Goal: Information Seeking & Learning: Find contact information

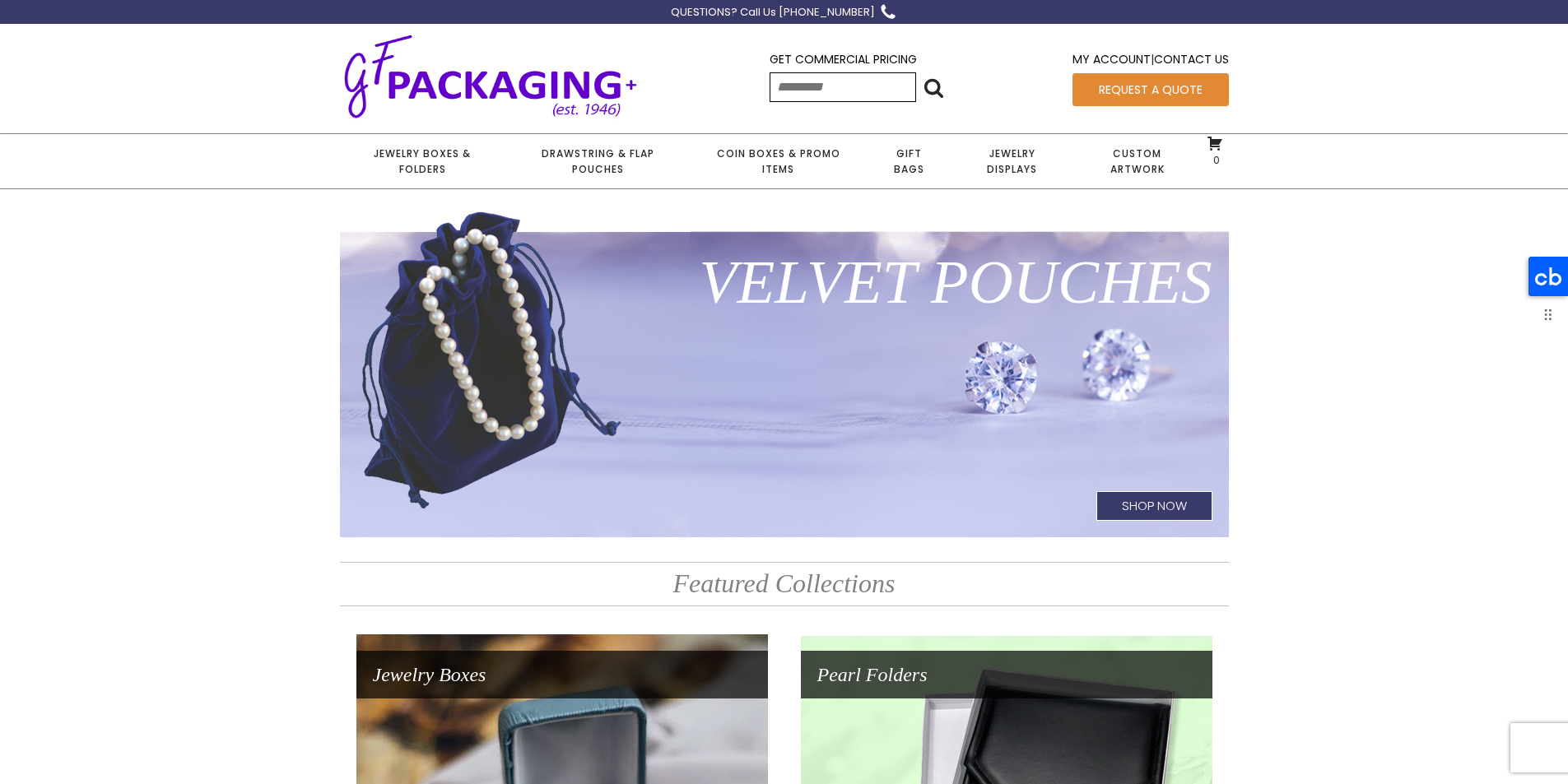
click at [1543, 275] on icon at bounding box center [1548, 276] width 26 height 18
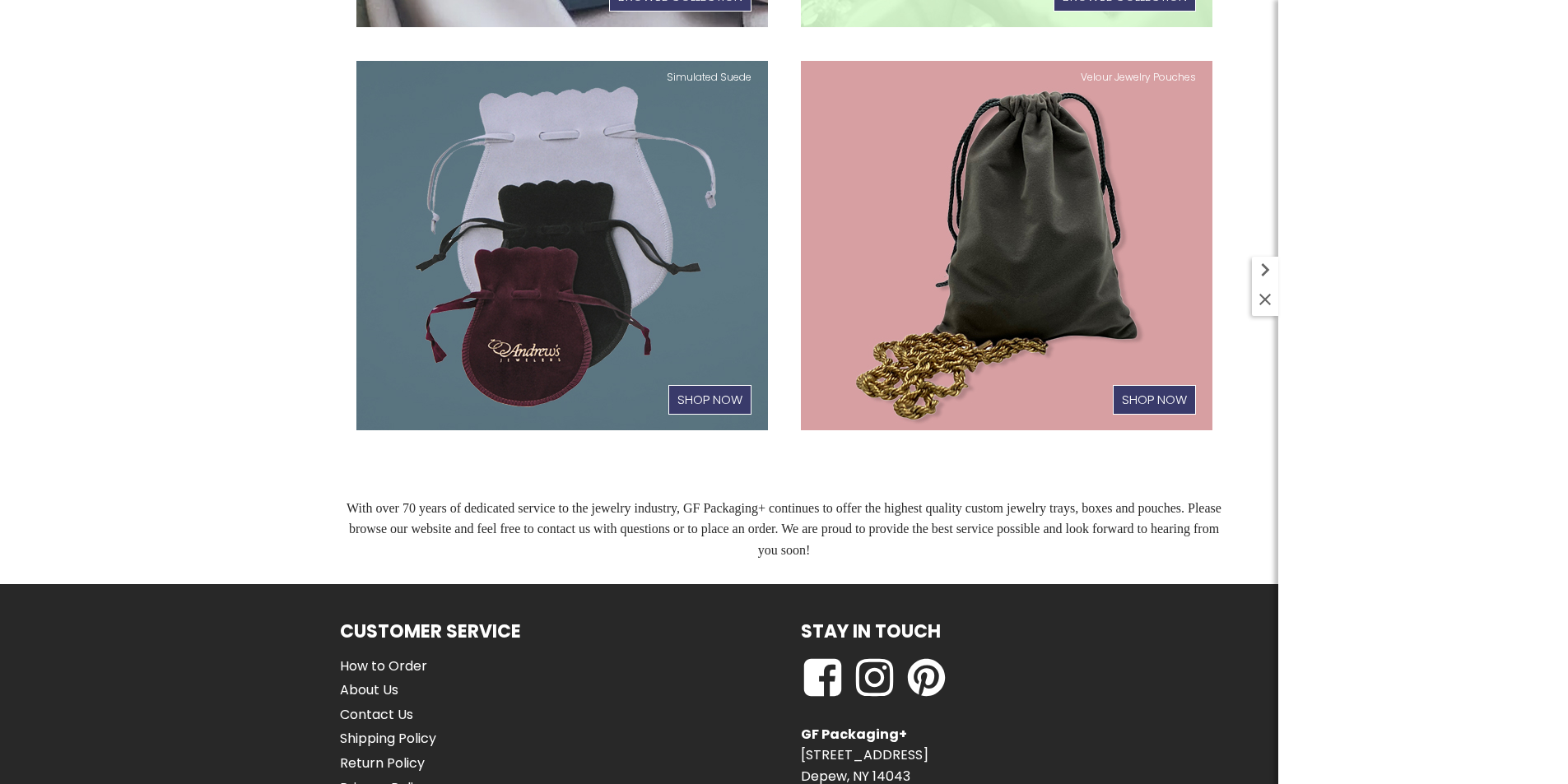
scroll to position [975, 0]
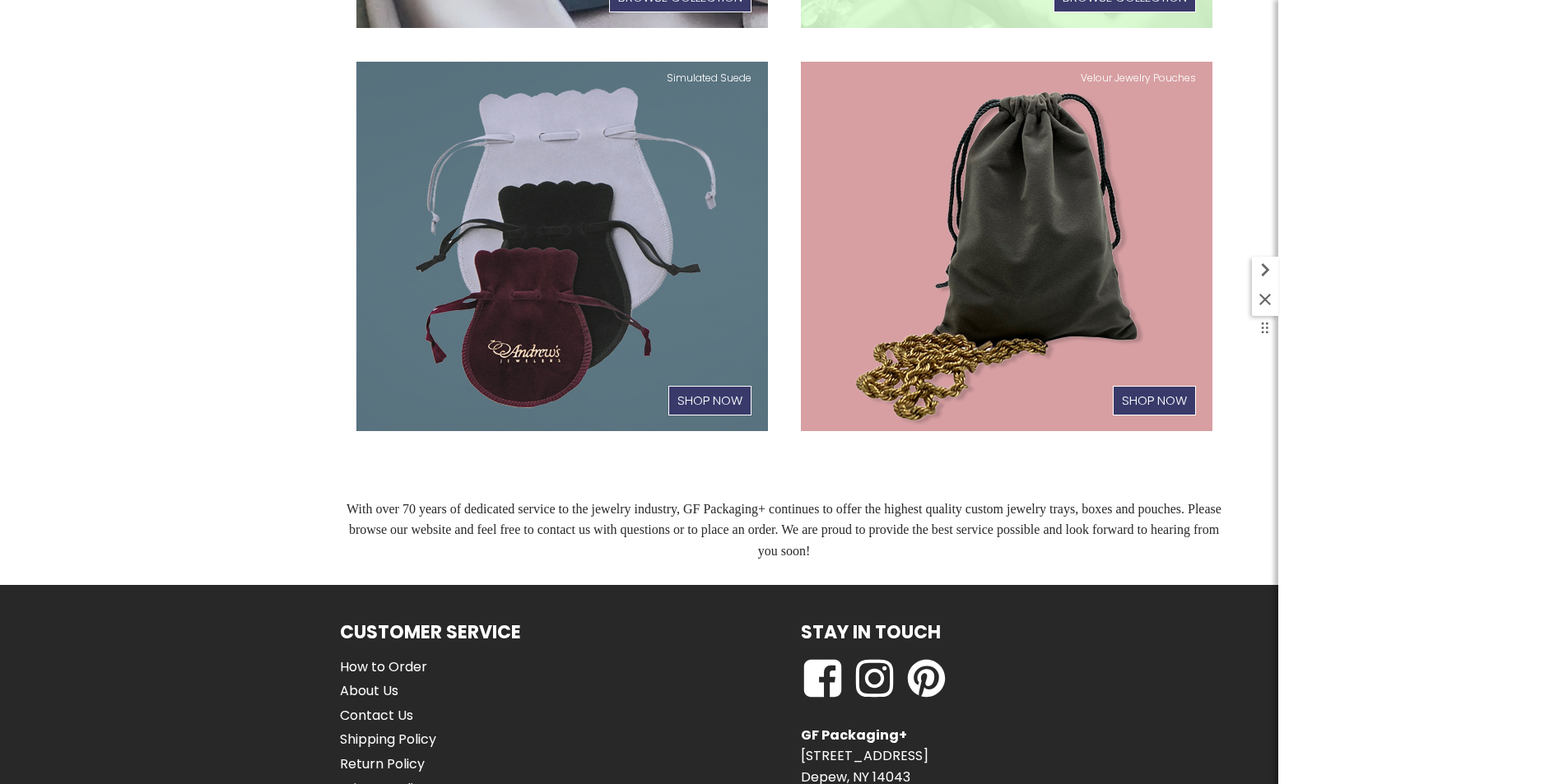
click at [1266, 304] on icon at bounding box center [1264, 299] width 20 height 20
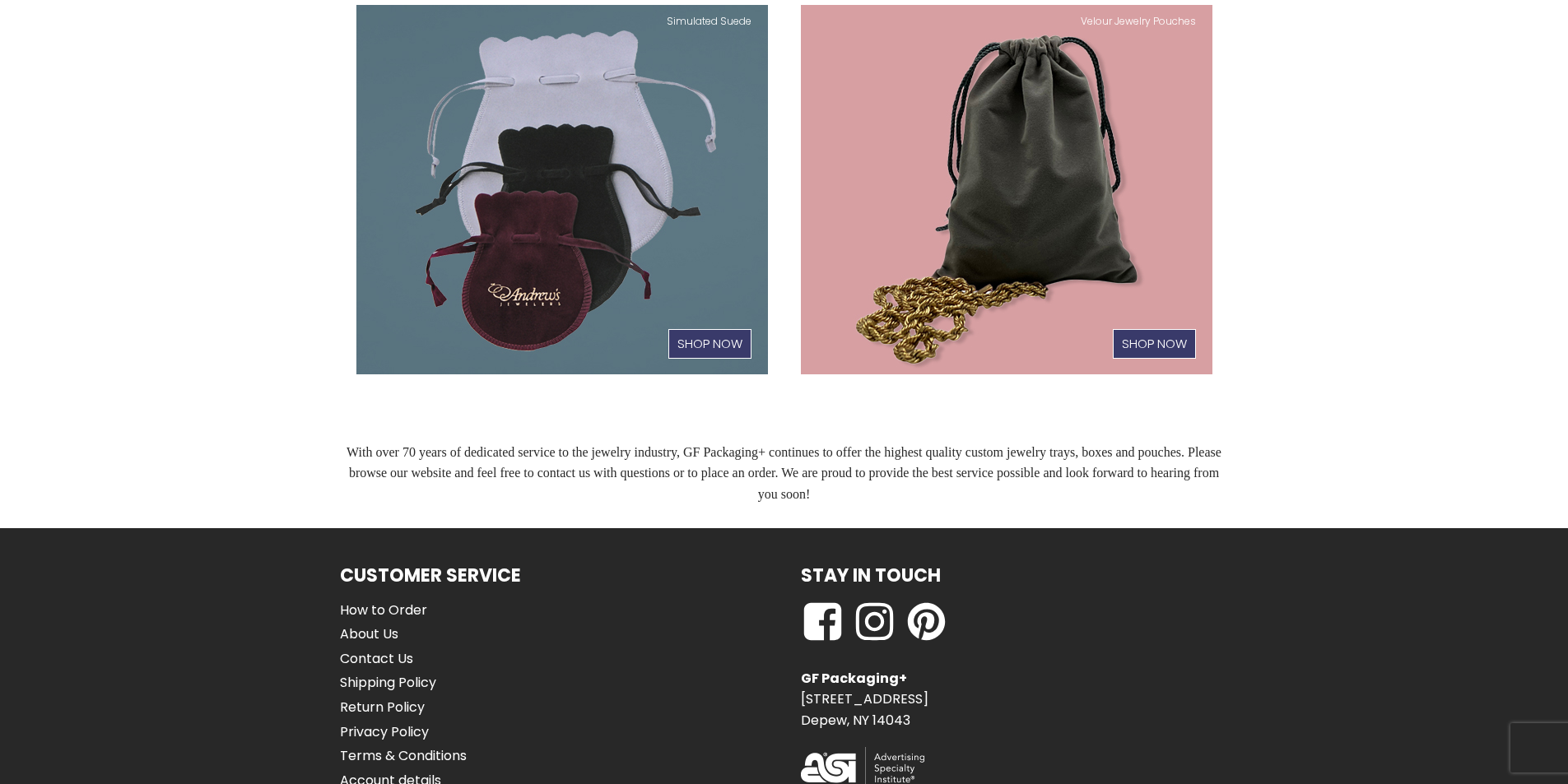
scroll to position [1140, 0]
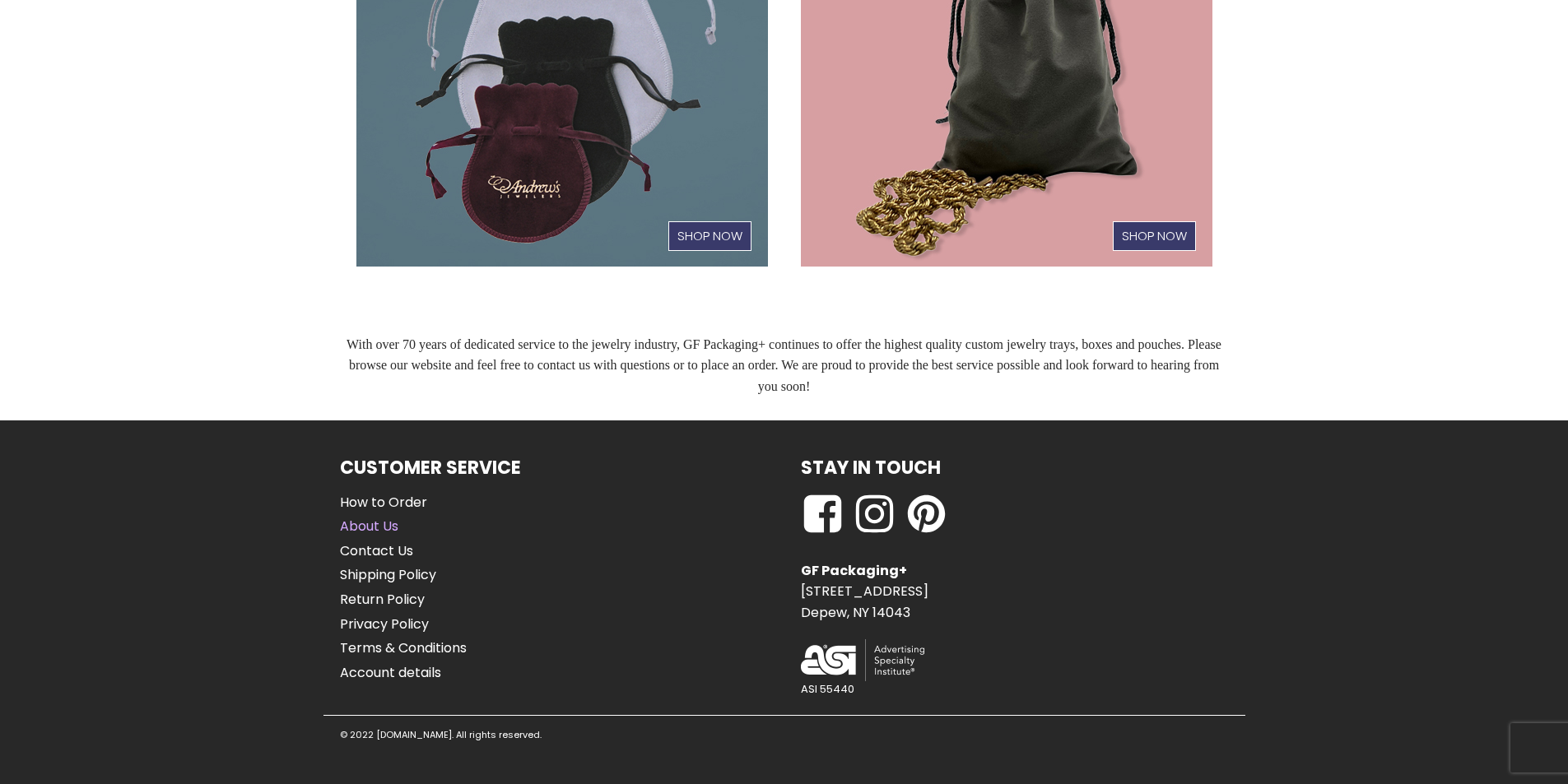
click at [369, 524] on link "About Us" at bounding box center [403, 526] width 126 height 22
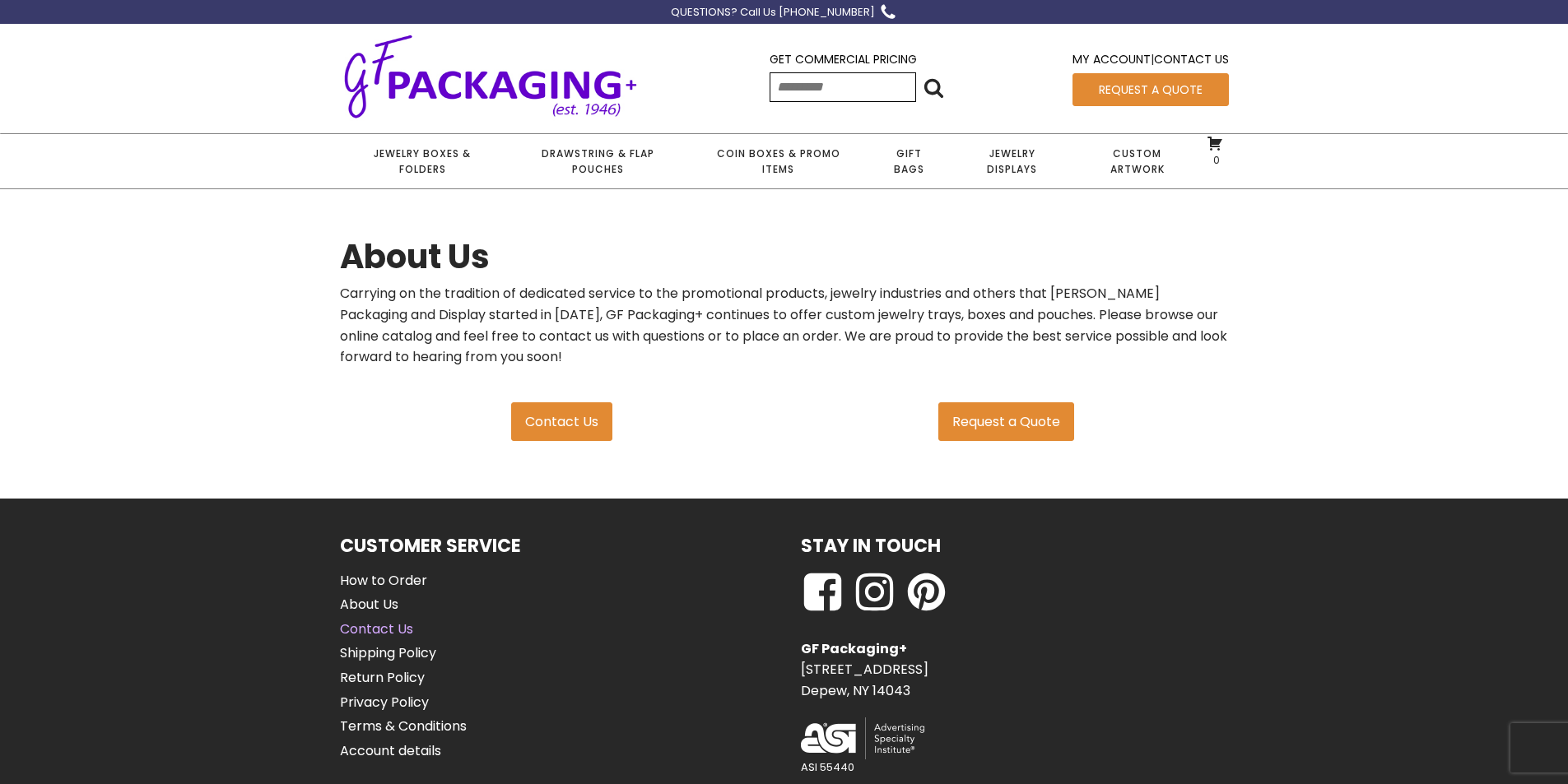
click at [359, 624] on link "Contact Us" at bounding box center [403, 629] width 126 height 22
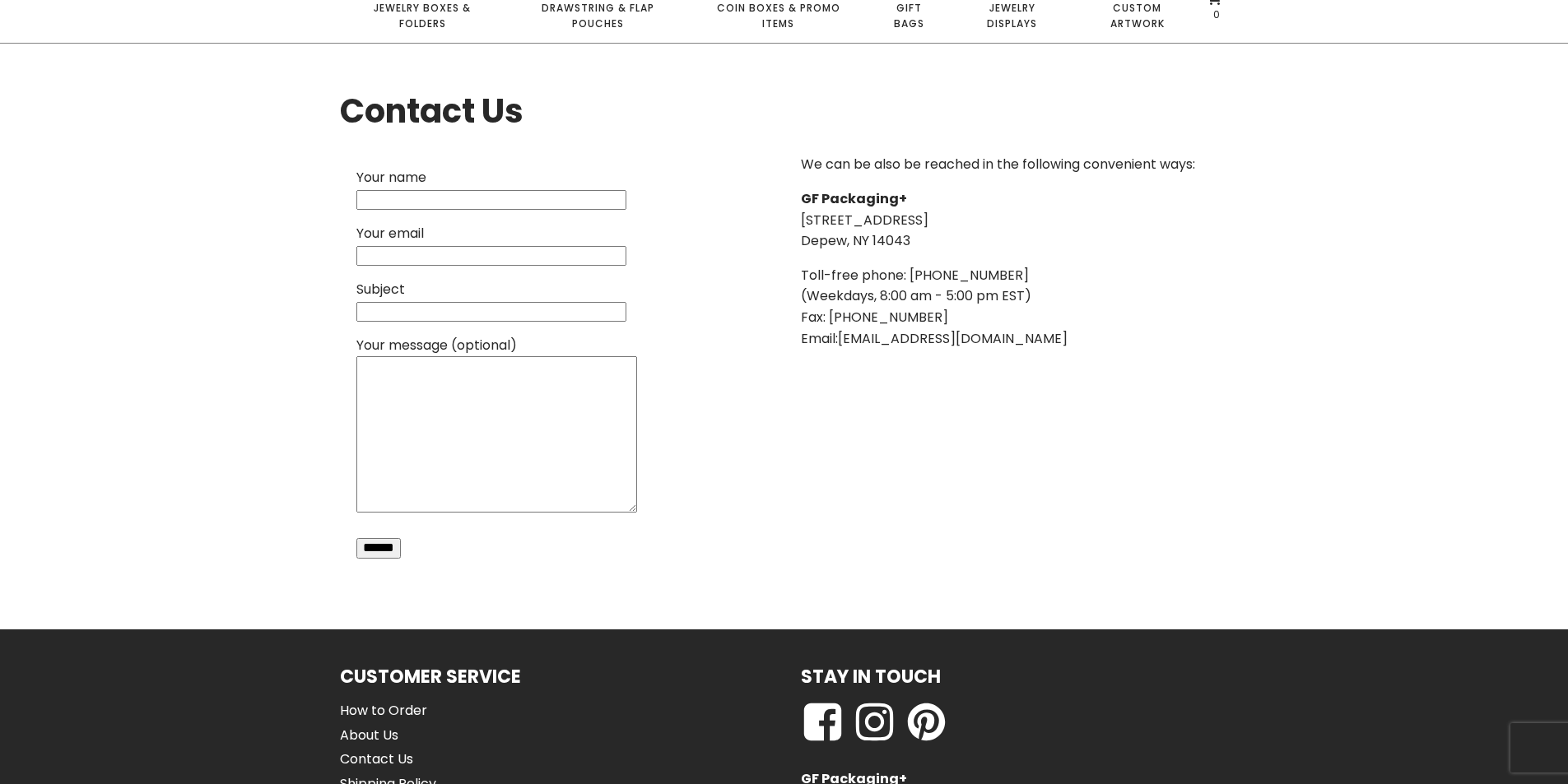
scroll to position [329, 0]
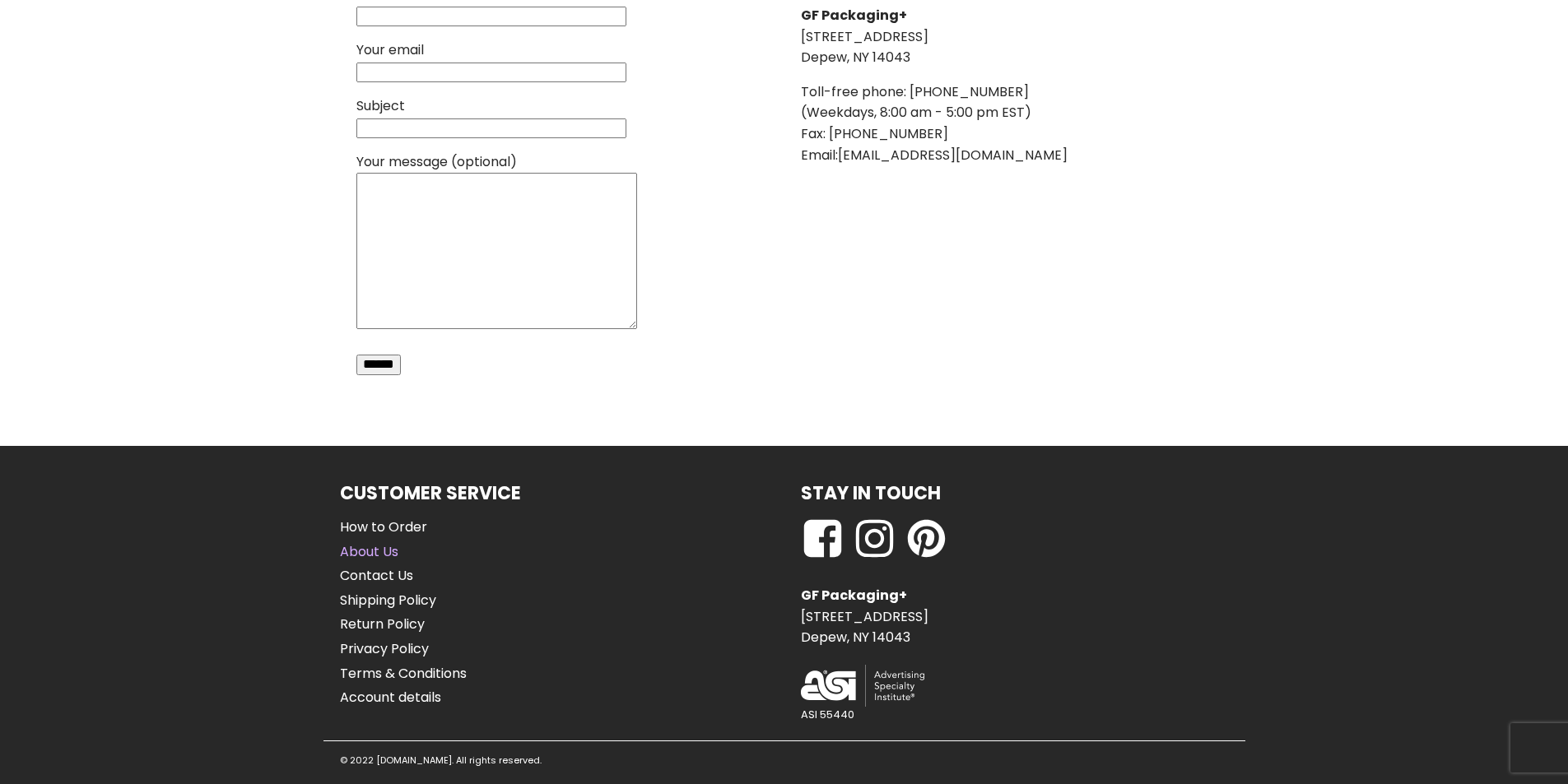
click at [380, 546] on link "About Us" at bounding box center [403, 551] width 126 height 22
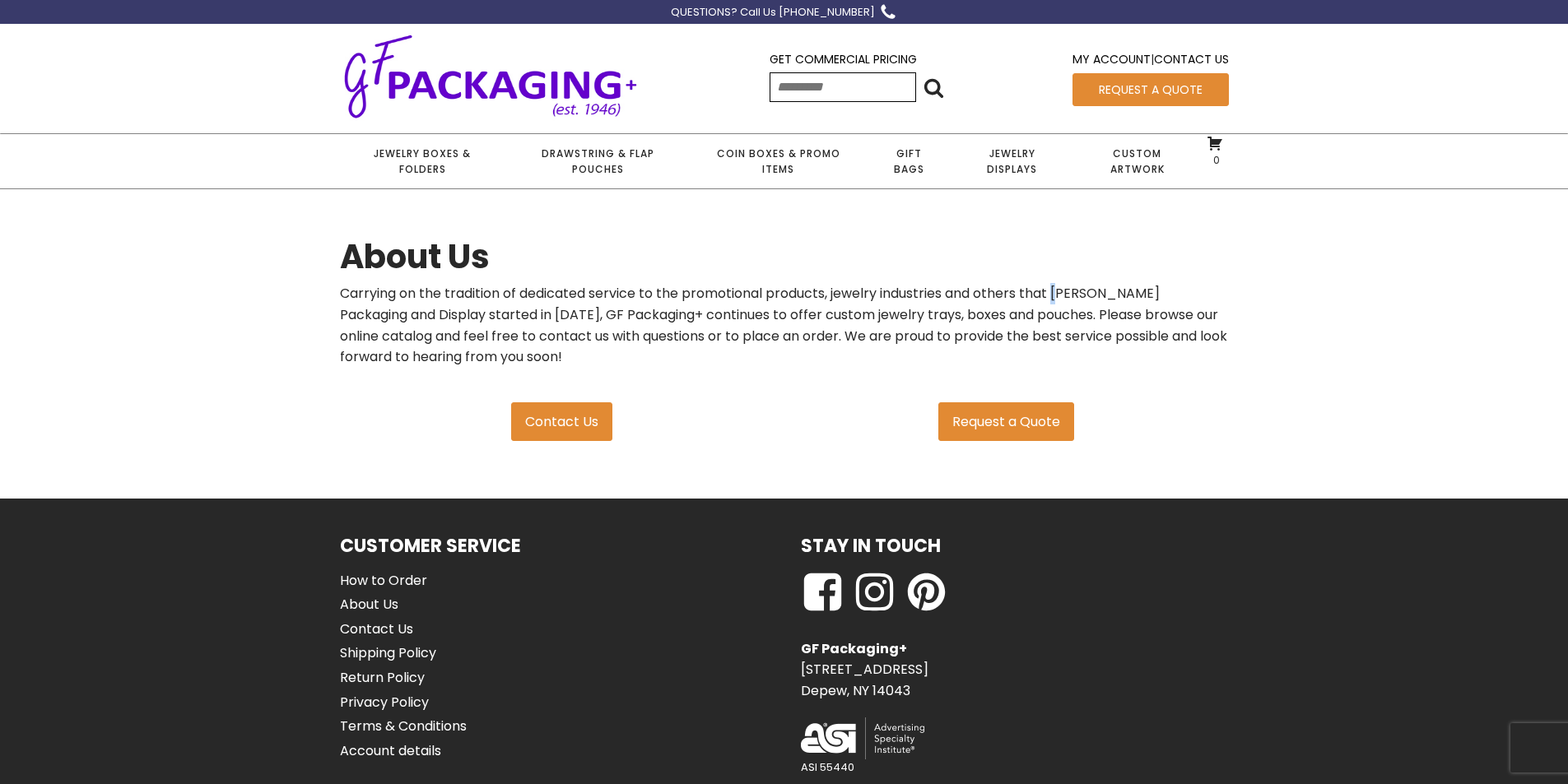
drag, startPoint x: 1058, startPoint y: 292, endPoint x: 1088, endPoint y: 294, distance: 30.1
click at [1084, 294] on p "Carrying on the tradition of dedicated service to the promotional products, jew…" at bounding box center [784, 324] width 889 height 84
drag, startPoint x: 1113, startPoint y: 295, endPoint x: 1184, endPoint y: 299, distance: 71.1
click at [1184, 299] on p "Carrying on the tradition of dedicated service to the promotional products, jew…" at bounding box center [784, 324] width 889 height 84
click at [1207, 350] on p "Carrying on the tradition of dedicated service to the promotional products, jew…" at bounding box center [784, 324] width 889 height 84
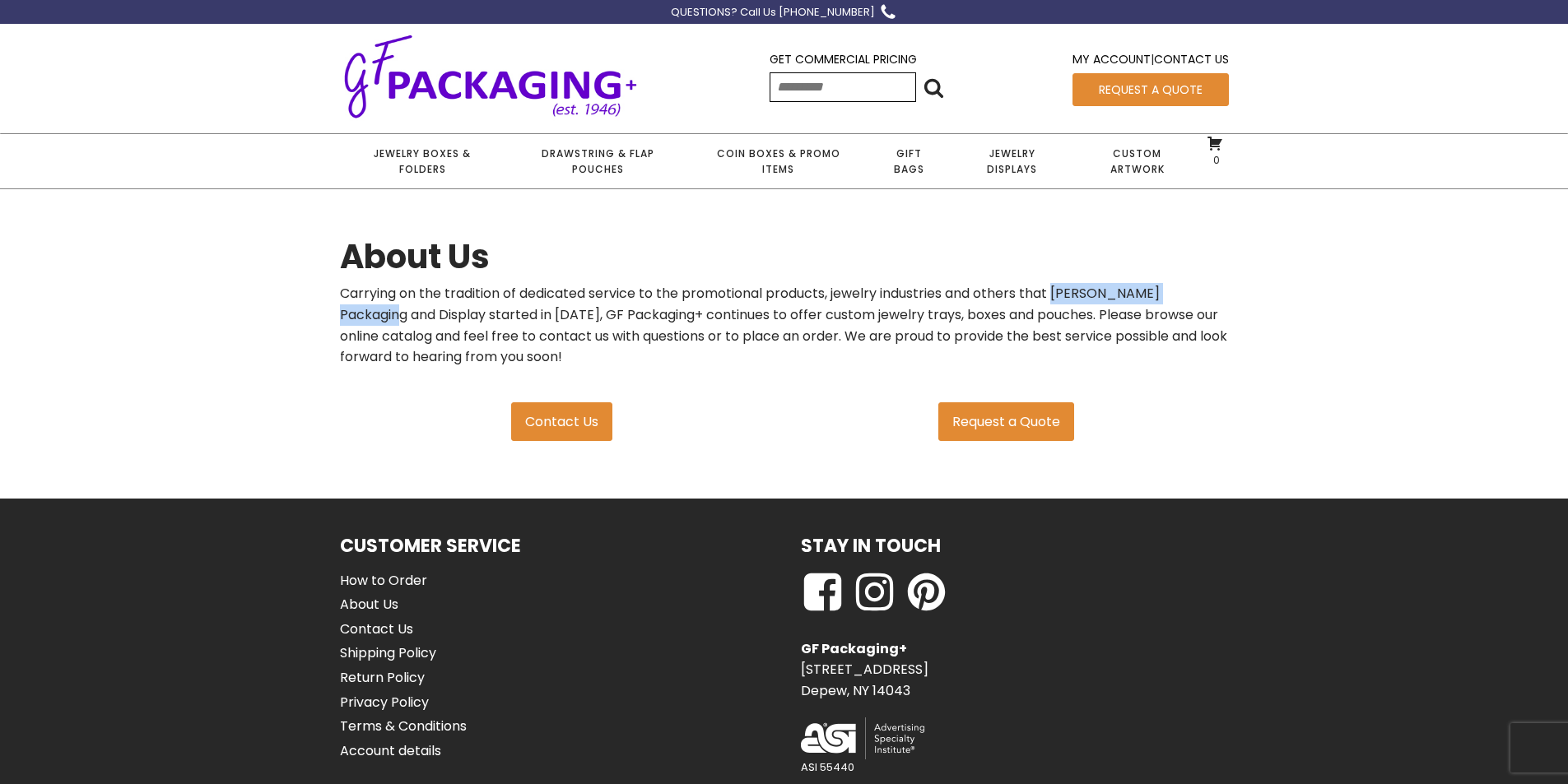
drag, startPoint x: 1056, startPoint y: 291, endPoint x: 1216, endPoint y: 290, distance: 160.0
click at [1216, 290] on p "Carrying on the tradition of dedicated service to the promotional products, jew…" at bounding box center [784, 324] width 889 height 84
copy p "Gerald Fried Packaging"
drag, startPoint x: 512, startPoint y: 313, endPoint x: 480, endPoint y: 312, distance: 32.0
click at [480, 312] on p "Carrying on the tradition of dedicated service to the promotional products, jew…" at bounding box center [784, 324] width 889 height 84
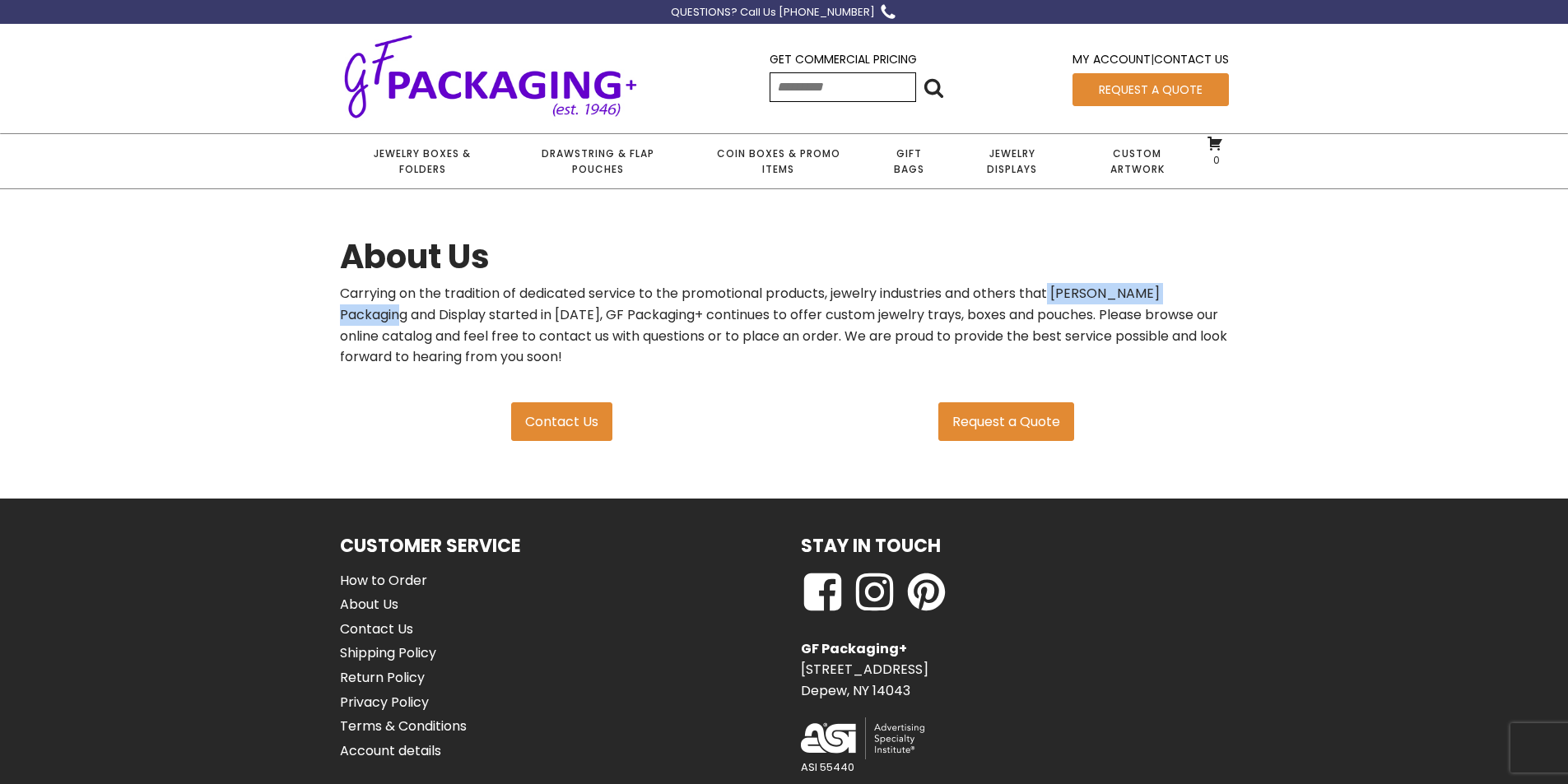
drag, startPoint x: 1053, startPoint y: 288, endPoint x: 1211, endPoint y: 288, distance: 158.0
click at [1211, 288] on p "Carrying on the tradition of dedicated service to the promotional products, jew…" at bounding box center [784, 324] width 889 height 84
copy p "Gerald Fried Packaging"
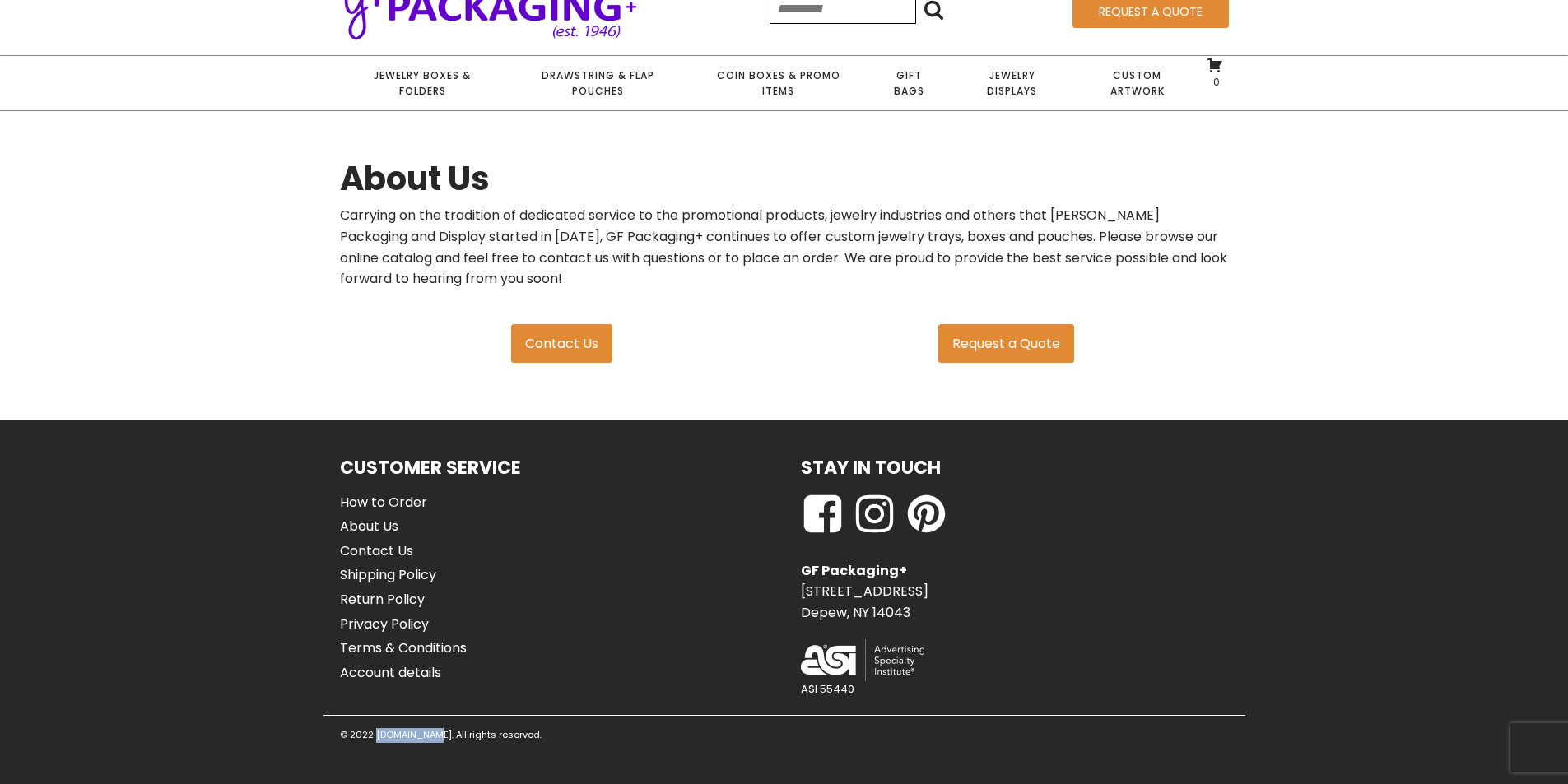
drag, startPoint x: 372, startPoint y: 731, endPoint x: 425, endPoint y: 734, distance: 53.1
click at [425, 734] on p "© 2022 [DOMAIN_NAME]. All rights reserved." at bounding box center [440, 735] width 202 height 15
copy p "GFried.com."
click at [502, 237] on p "Carrying on the tradition of dedicated service to the promotional products, jew…" at bounding box center [784, 246] width 889 height 84
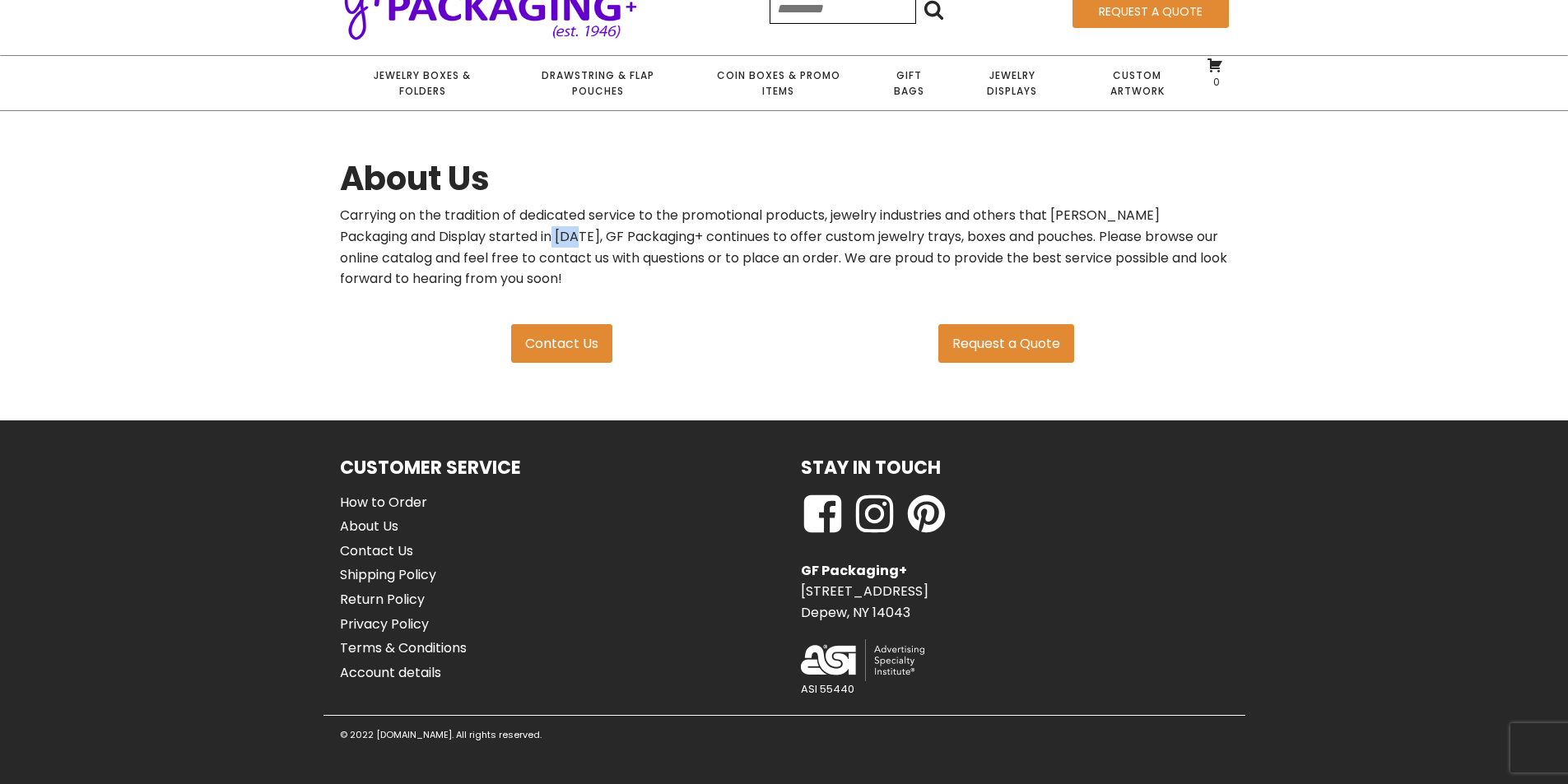
copy p "1946"
click at [382, 550] on link "Contact Us" at bounding box center [403, 550] width 126 height 22
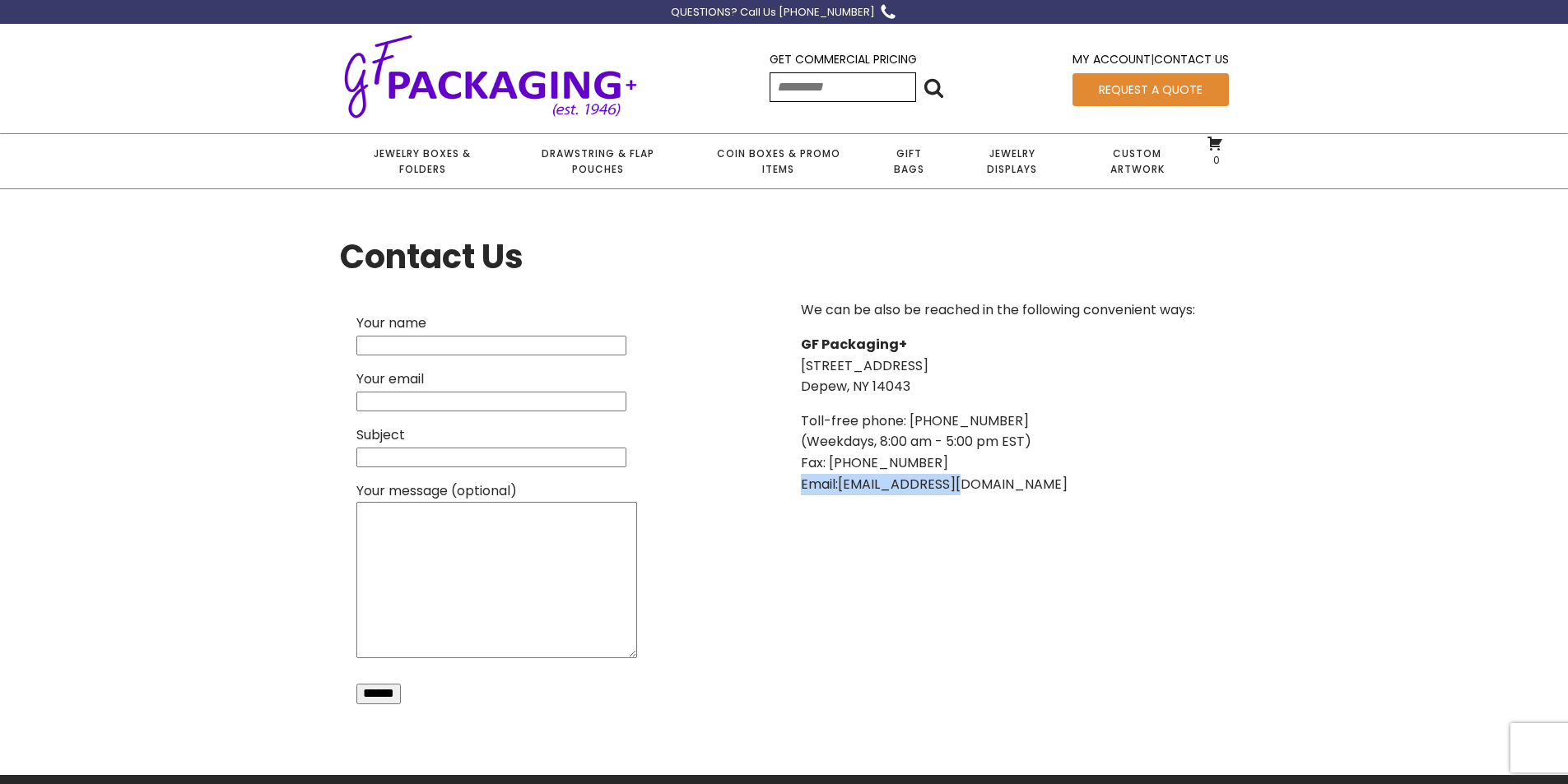
drag, startPoint x: 967, startPoint y: 486, endPoint x: 801, endPoint y: 482, distance: 166.0
click at [801, 482] on p "Toll-free phone: [PHONE_NUMBER] (Weekdays, 8:00 am - 5:00 pm EST) Fax: [PHONE_N…" at bounding box center [998, 452] width 394 height 84
copy p "Email: [EMAIL_ADDRESS][DOMAIN_NAME]"
drag, startPoint x: 914, startPoint y: 422, endPoint x: 1021, endPoint y: 415, distance: 107.2
click at [1021, 415] on p "Toll-free phone: [PHONE_NUMBER] (Weekdays, 8:00 am - 5:00 pm EST) Fax: [PHONE_N…" at bounding box center [998, 452] width 394 height 84
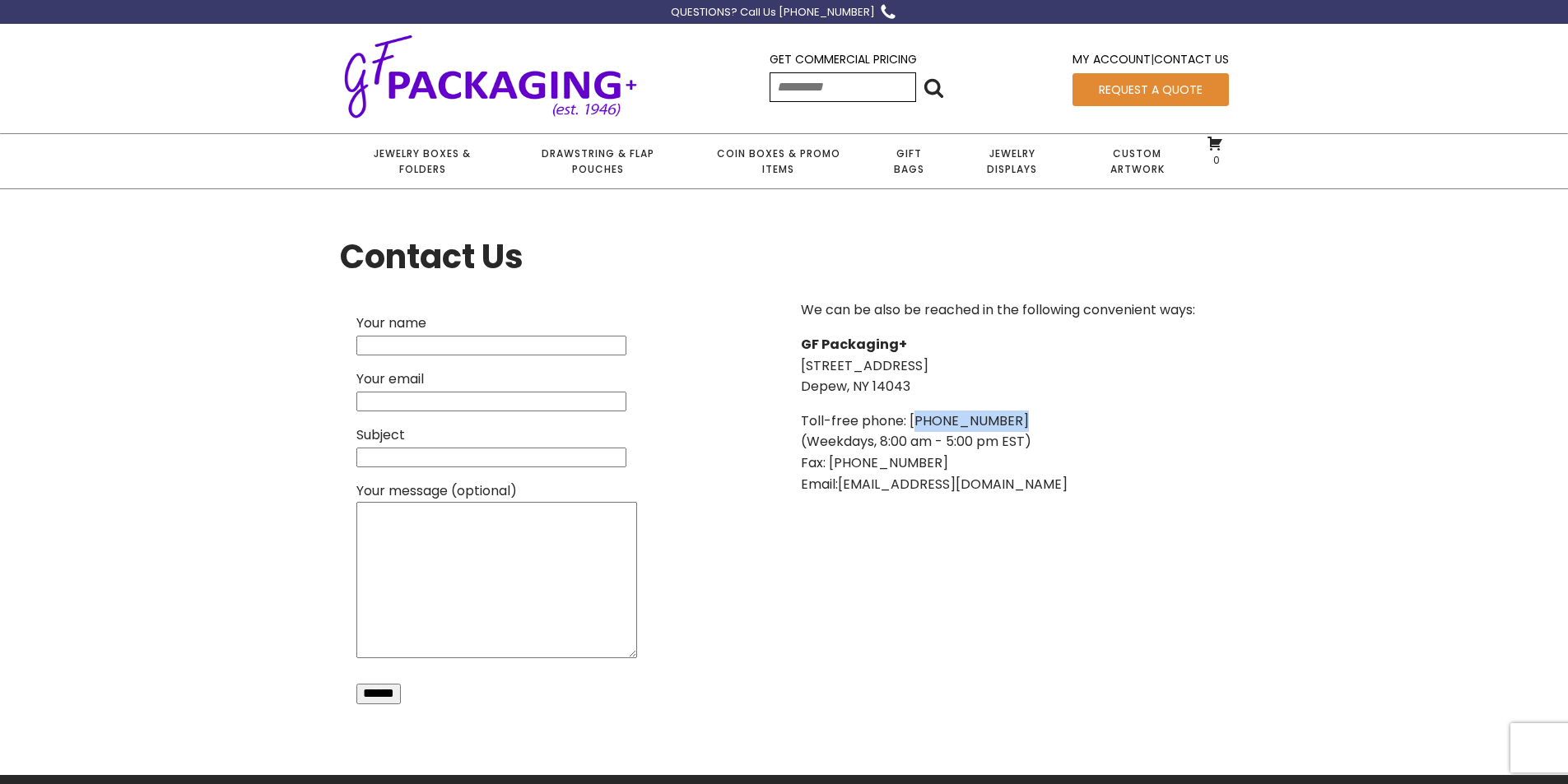
copy p "800) 828-7701"
drag, startPoint x: 917, startPoint y: 386, endPoint x: 800, endPoint y: 358, distance: 120.3
click at [801, 358] on p "GF Packaging+ [STREET_ADDRESS]" at bounding box center [998, 365] width 394 height 63
copy p "[STREET_ADDRESS]"
